Goal: Task Accomplishment & Management: Manage account settings

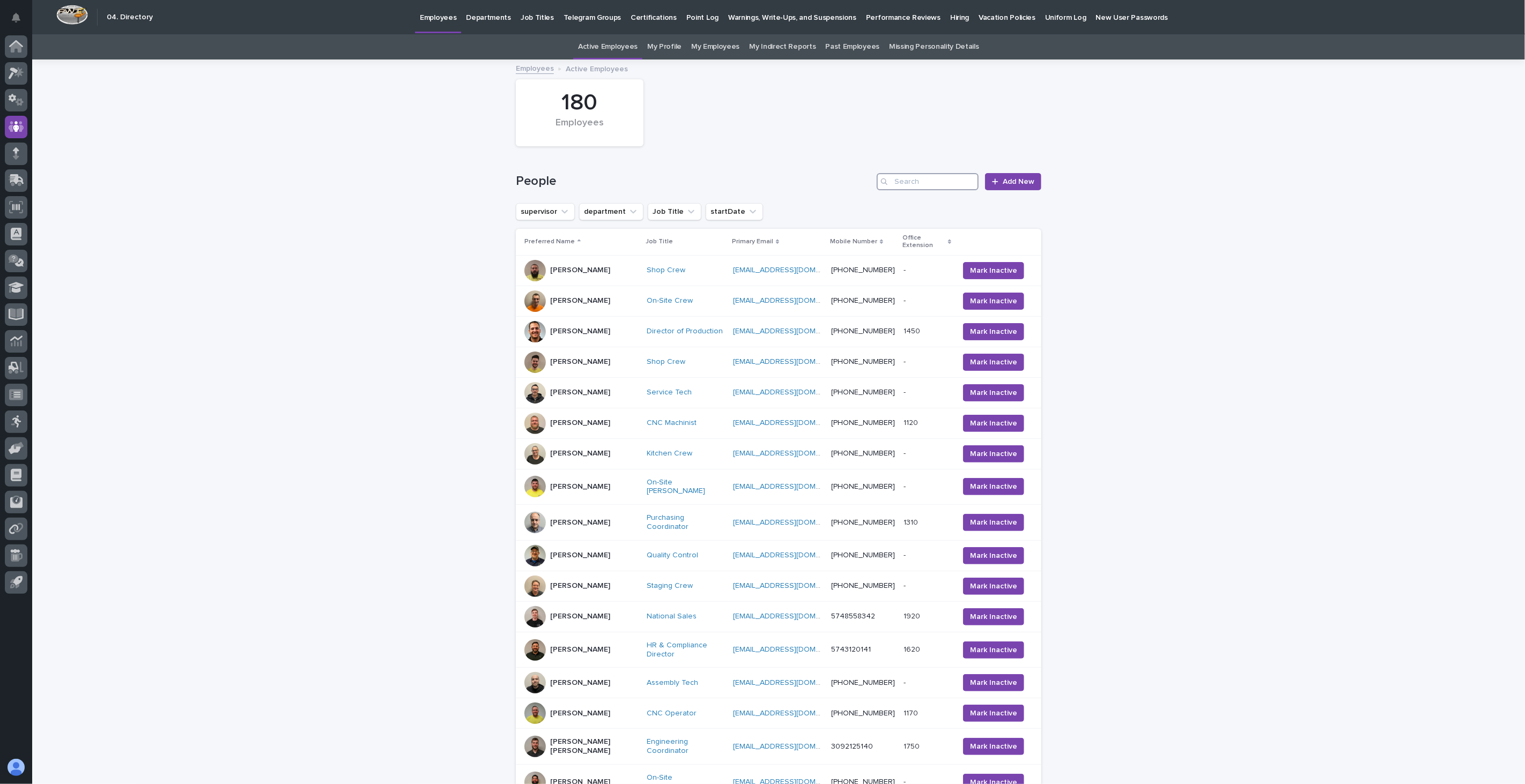
click at [925, 184] on input "Search" at bounding box center [927, 181] width 102 height 17
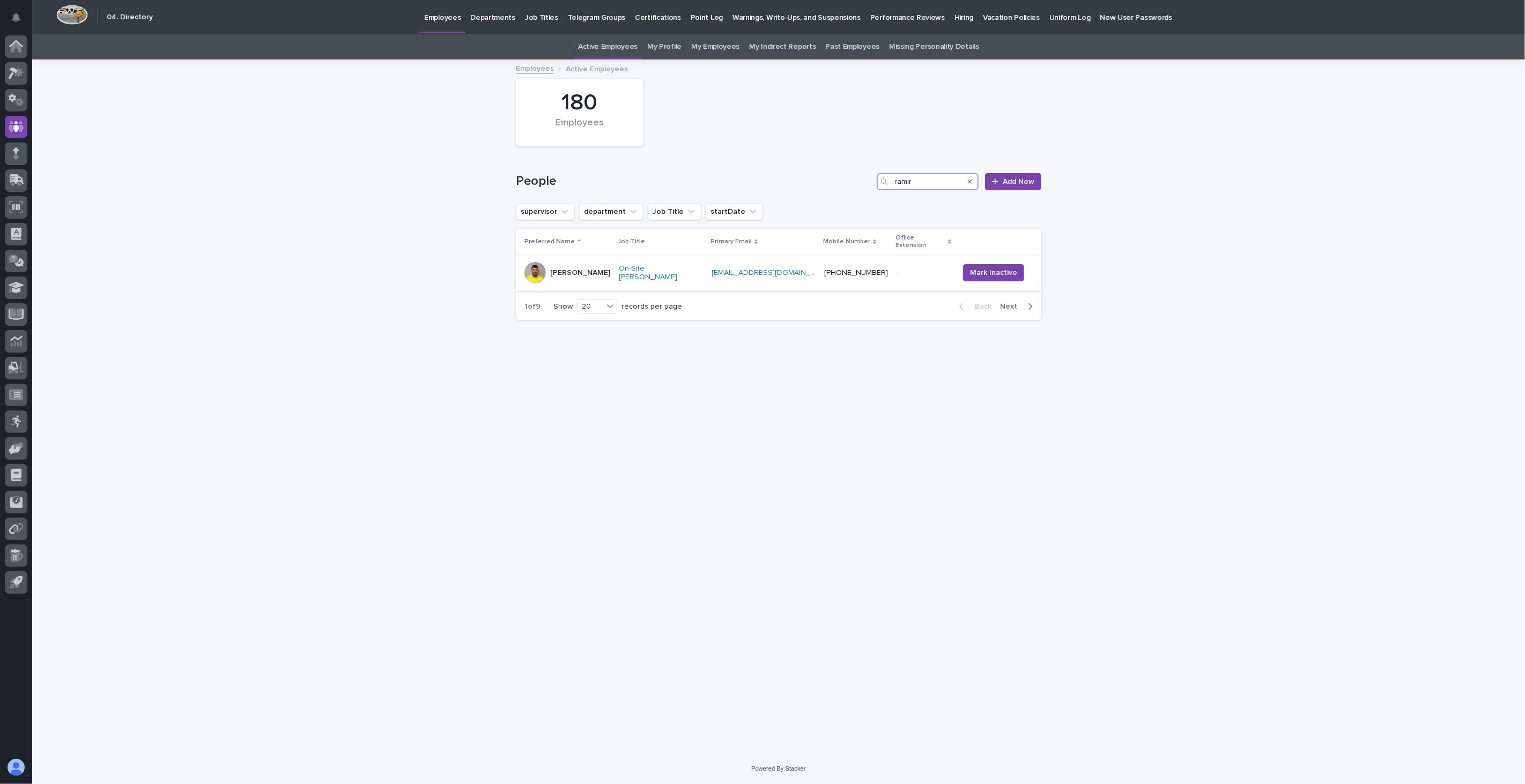
type input "ramir"
click at [614, 276] on td "[PERSON_NAME]" at bounding box center [565, 273] width 99 height 36
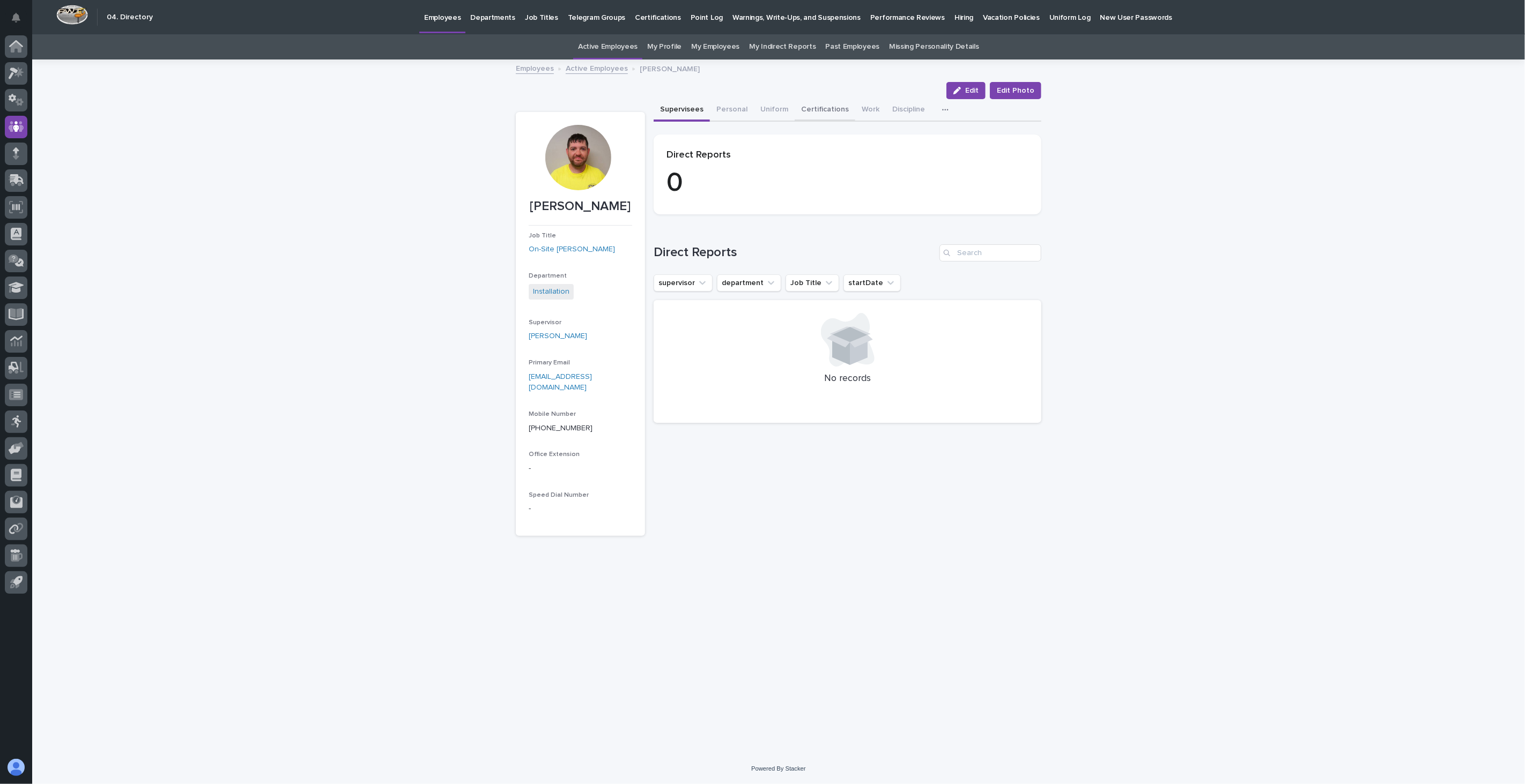
click at [819, 108] on button "Certifications" at bounding box center [824, 111] width 61 height 23
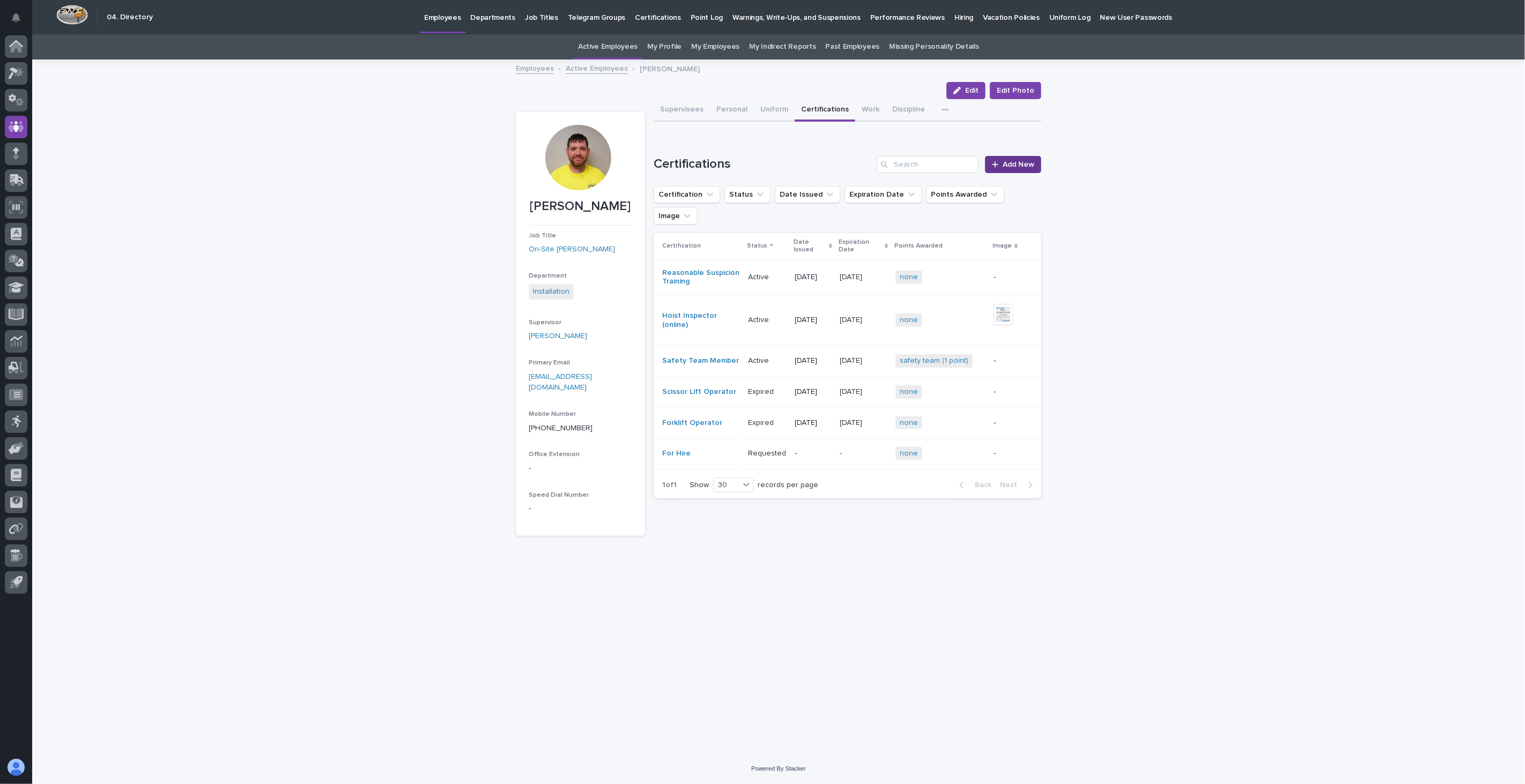
click at [1021, 164] on span "Add New" at bounding box center [1018, 164] width 32 height 8
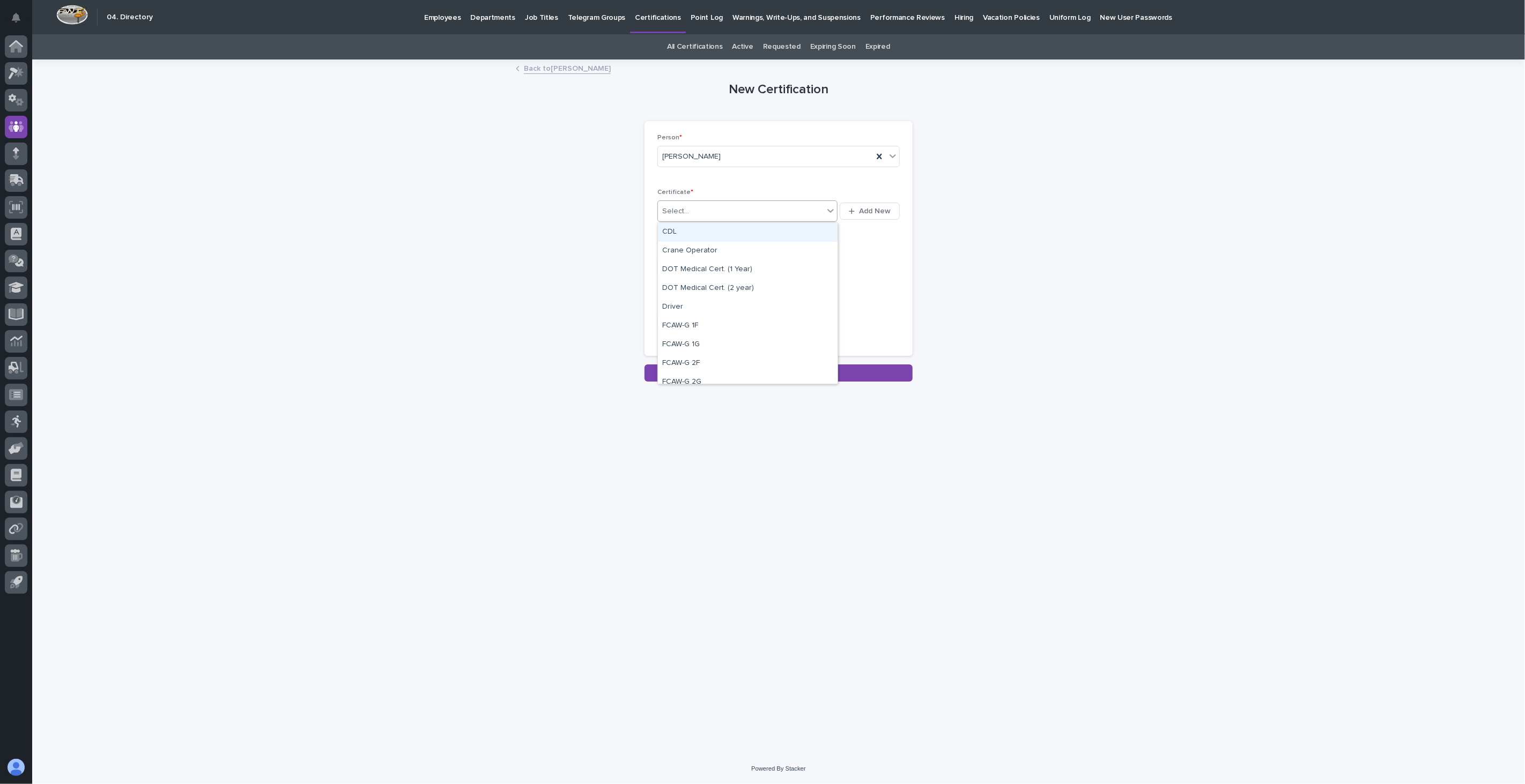
click at [744, 212] on div "Select..." at bounding box center [741, 211] width 166 height 18
click at [741, 287] on div "DOT Medical Cert. (2 year)" at bounding box center [747, 289] width 180 height 19
click at [705, 272] on input "text" at bounding box center [699, 267] width 84 height 19
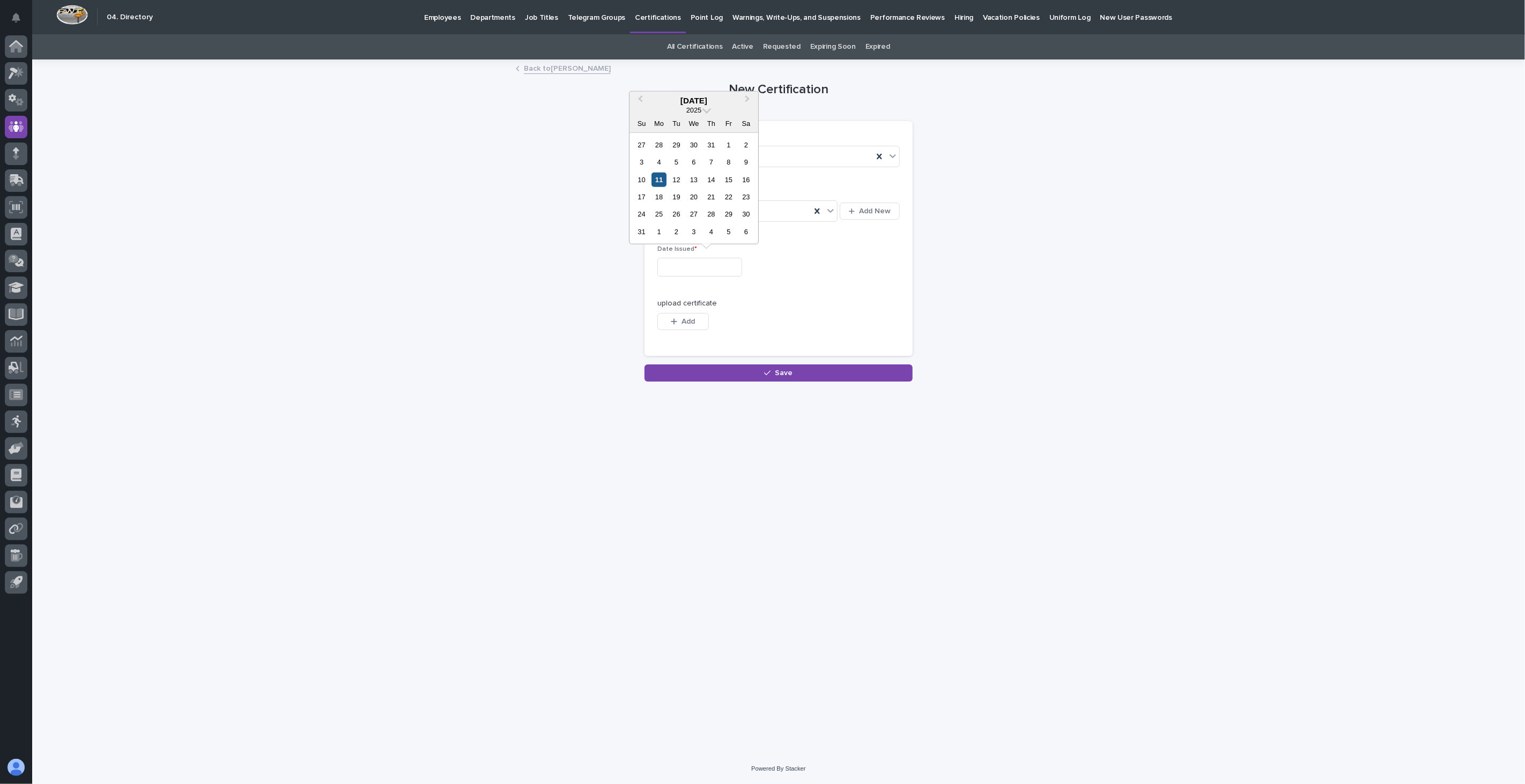
click at [657, 178] on div "11" at bounding box center [659, 179] width 14 height 14
type input "**********"
click at [686, 324] on span "Add" at bounding box center [688, 321] width 13 height 8
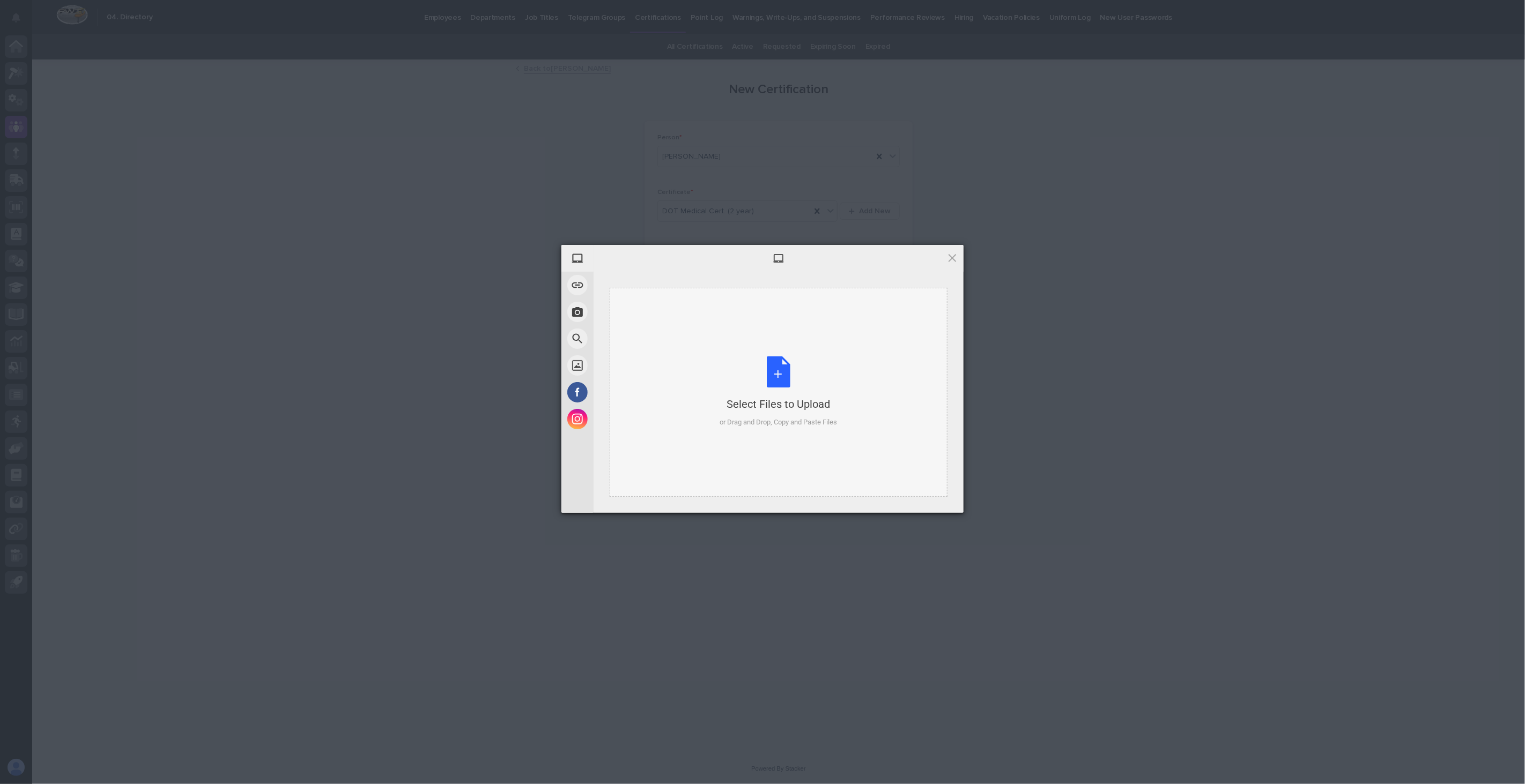
click at [768, 382] on div "Select Files to Upload or Drag and Drop, Copy and Paste Files" at bounding box center [779, 392] width 118 height 71
click at [933, 497] on span "Upload 1" at bounding box center [931, 498] width 21 height 8
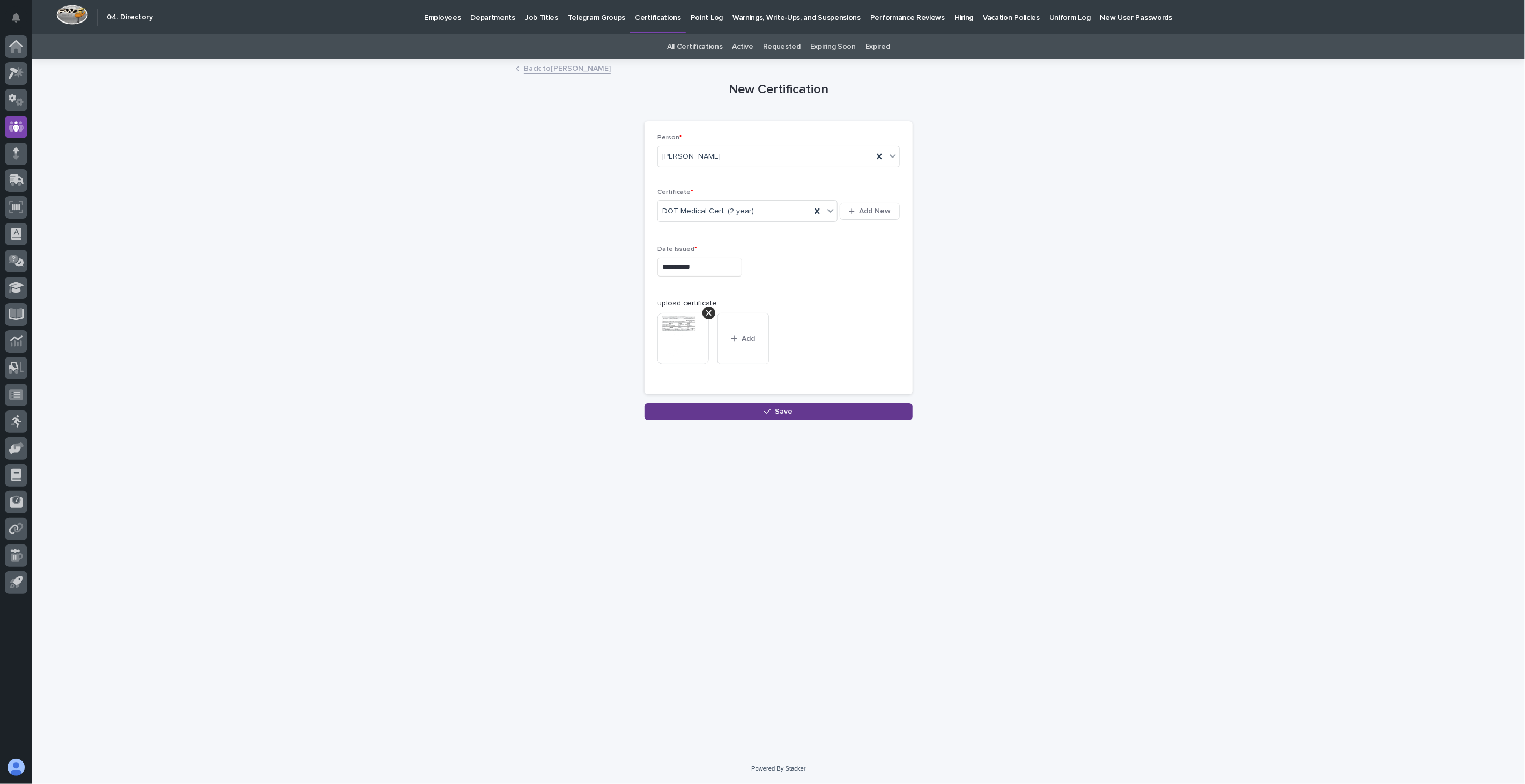
click at [798, 413] on button "Save" at bounding box center [778, 411] width 268 height 17
